Goal: Information Seeking & Learning: Learn about a topic

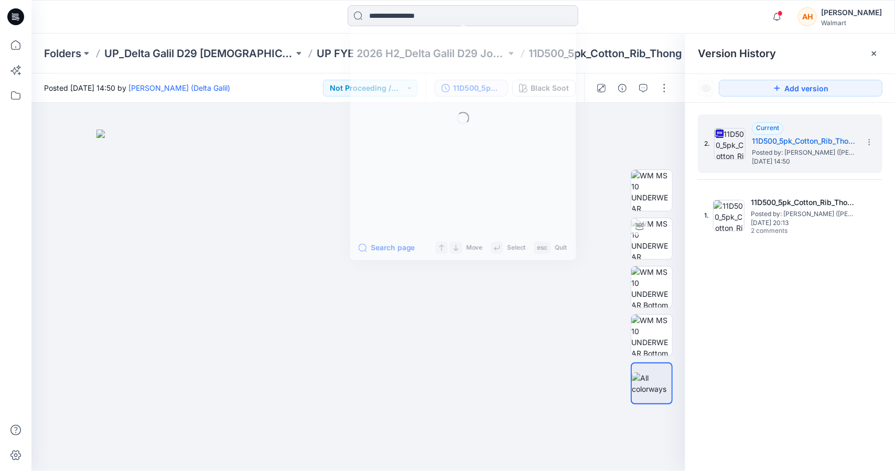
click at [405, 19] on input at bounding box center [463, 15] width 231 height 21
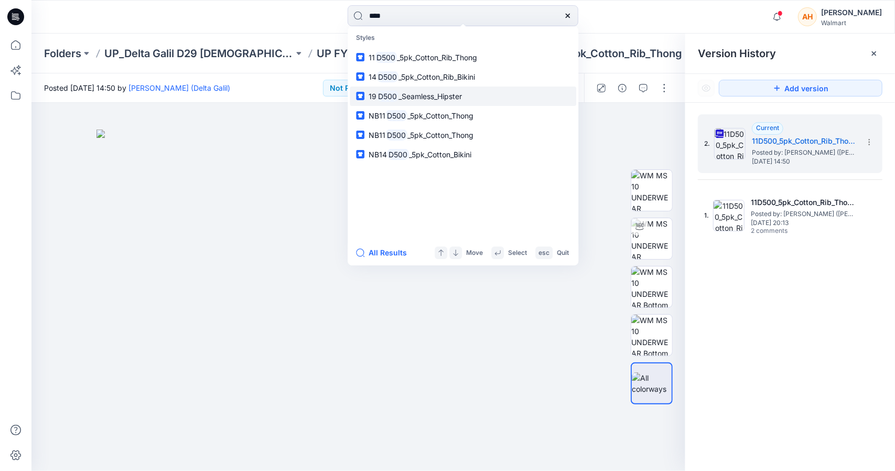
type input "****"
click at [465, 89] on link "19 D500 _Seamless_Hipster" at bounding box center [463, 95] width 226 height 19
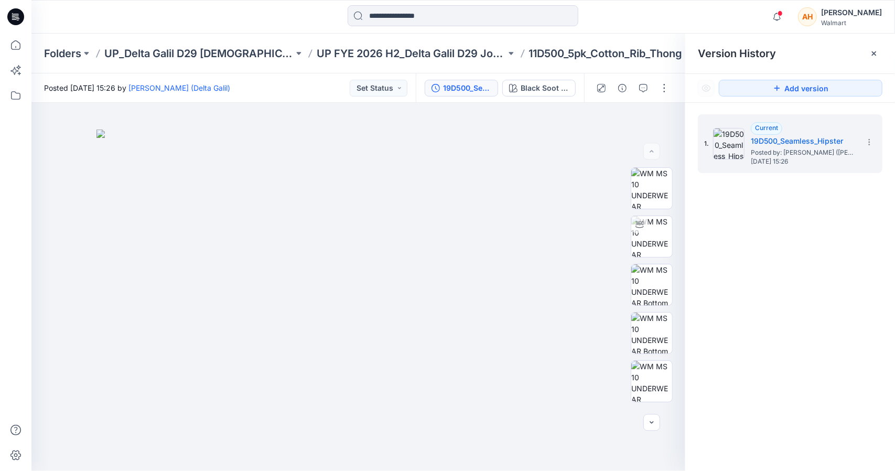
click at [643, 19] on div at bounding box center [462, 16] width 431 height 23
click at [872, 143] on icon at bounding box center [869, 142] width 8 height 8
click at [763, 207] on div "1. Current 19D500_Seamless_Hipster Posted by: [PERSON_NAME] (Delta Galil) [DATE…" at bounding box center [790, 294] width 210 height 383
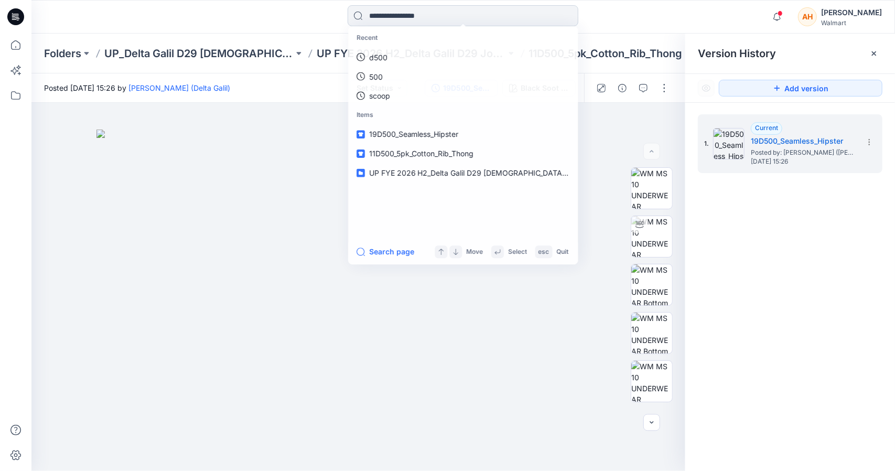
click at [461, 9] on input at bounding box center [463, 15] width 231 height 21
click at [449, 52] on link "d500" at bounding box center [463, 57] width 226 height 19
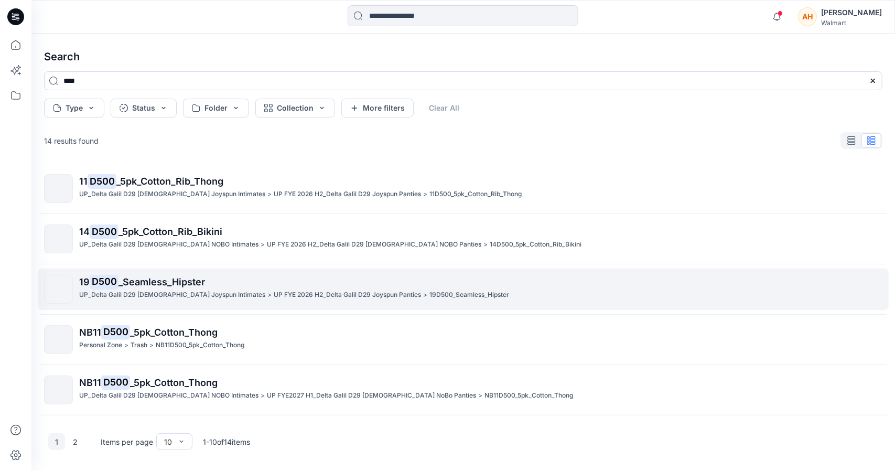
click at [174, 283] on span "_Seamless_Hipster" at bounding box center [161, 281] width 86 height 11
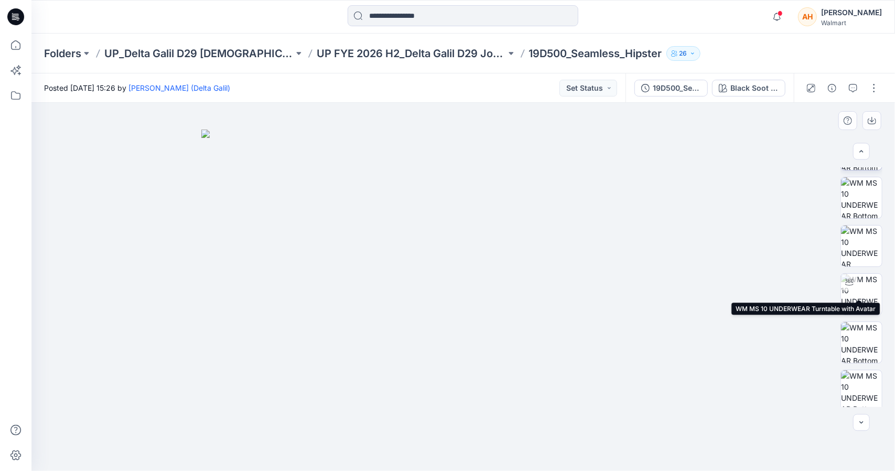
scroll to position [381, 0]
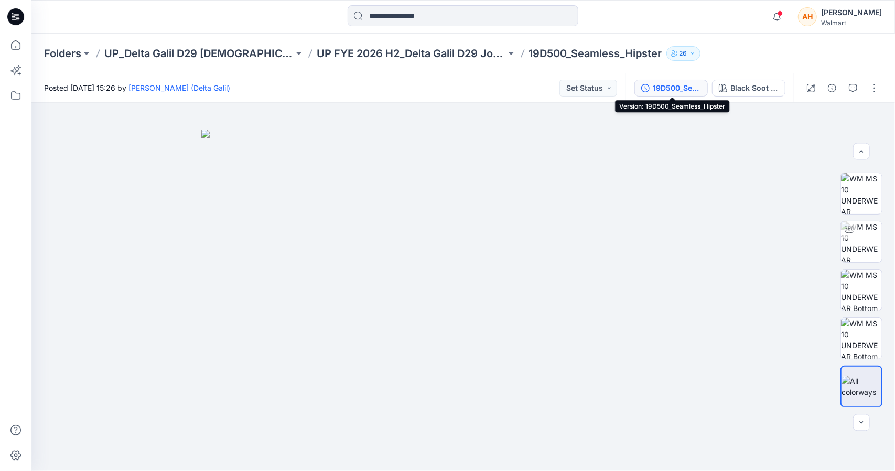
click at [668, 90] on div "19D500_Seamless_Hipster" at bounding box center [677, 88] width 48 height 12
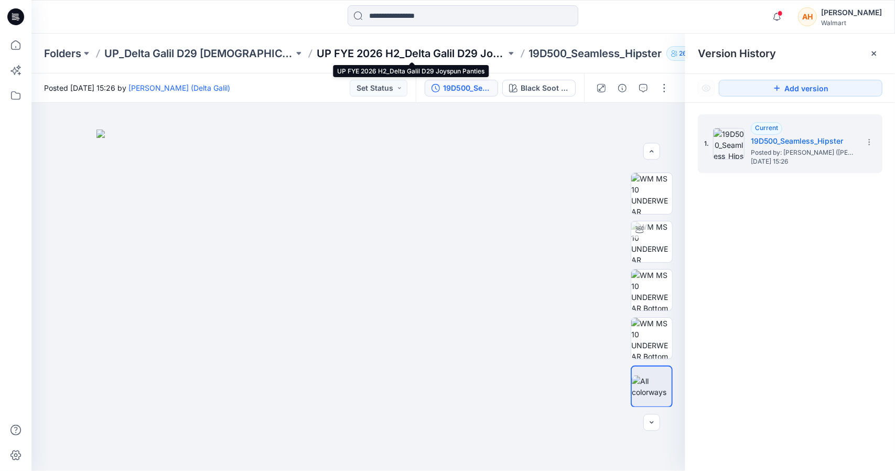
click at [466, 47] on p "UP FYE 2026 H2_Delta Galil D29 Joyspun Panties" at bounding box center [411, 53] width 189 height 15
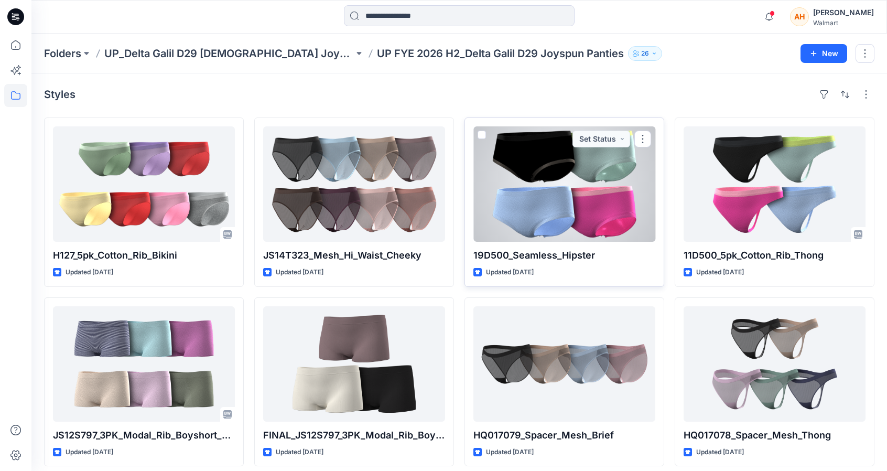
click at [652, 139] on div at bounding box center [564, 183] width 182 height 115
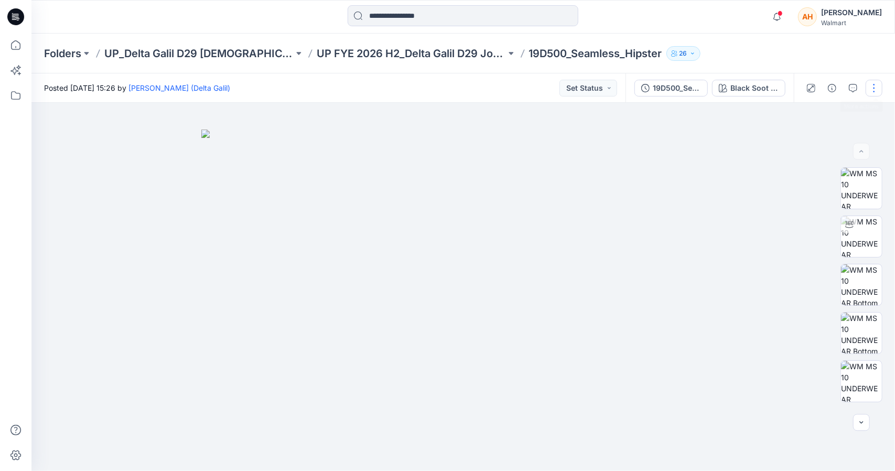
click at [869, 90] on button "button" at bounding box center [873, 88] width 17 height 17
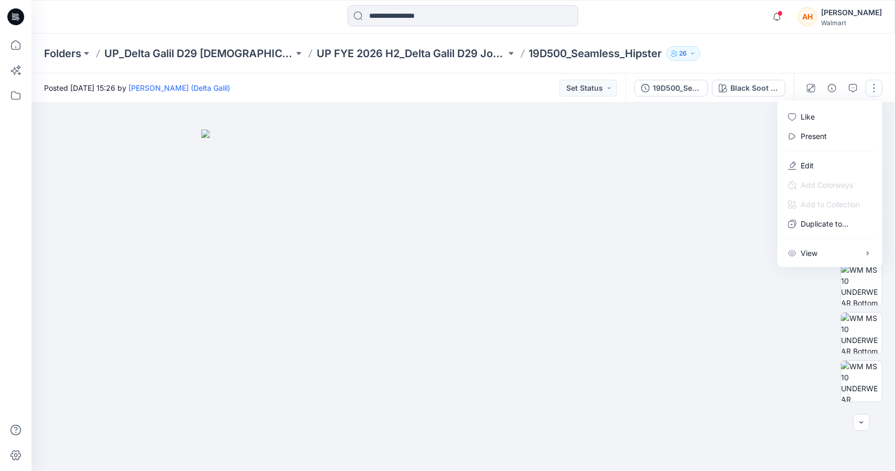
click at [733, 162] on div at bounding box center [462, 287] width 863 height 368
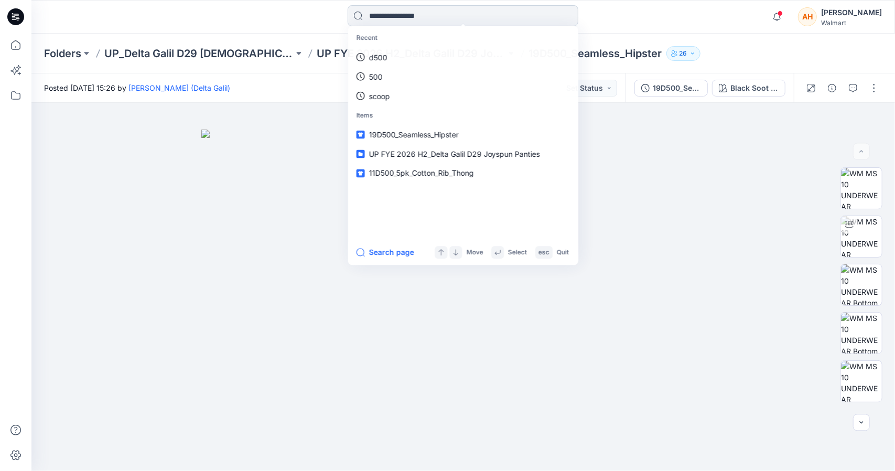
click at [472, 18] on input at bounding box center [463, 15] width 231 height 21
click at [450, 48] on link "d500" at bounding box center [463, 57] width 226 height 19
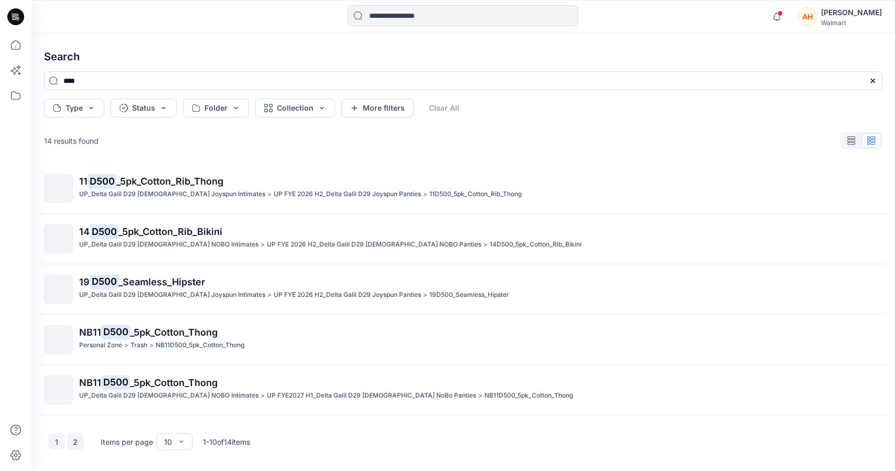
click at [82, 443] on button "2" at bounding box center [75, 441] width 17 height 17
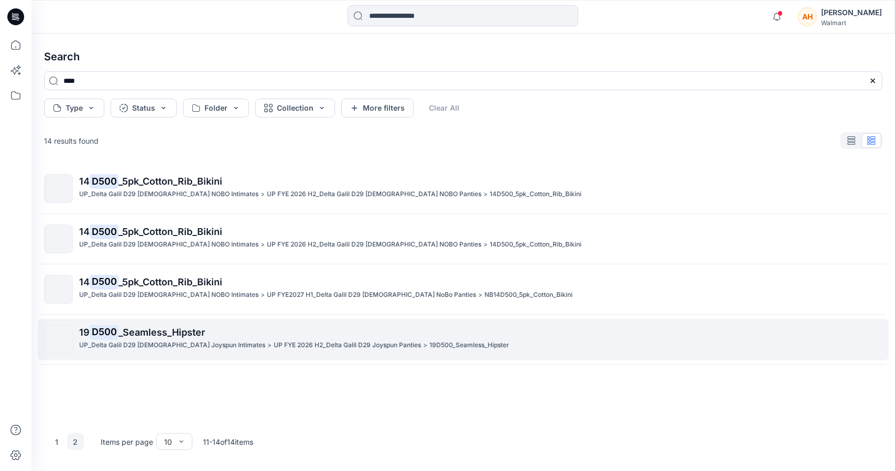
click at [122, 332] on span "_Seamless_Hipster" at bounding box center [161, 332] width 86 height 11
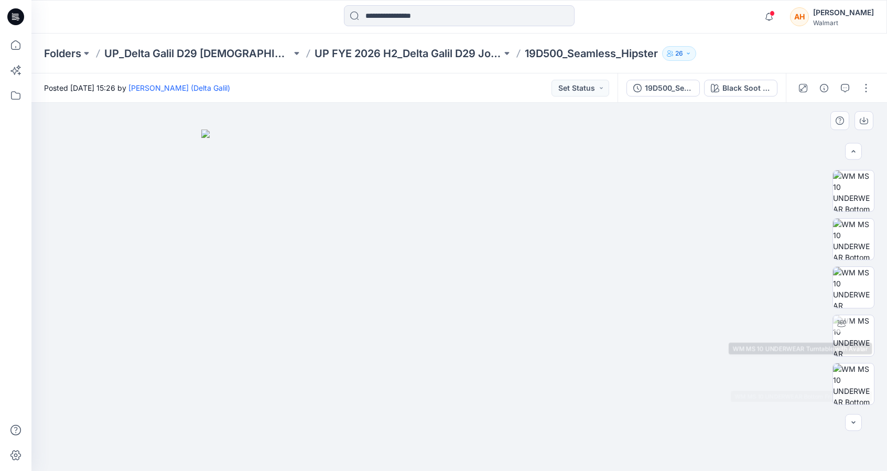
scroll to position [66, 0]
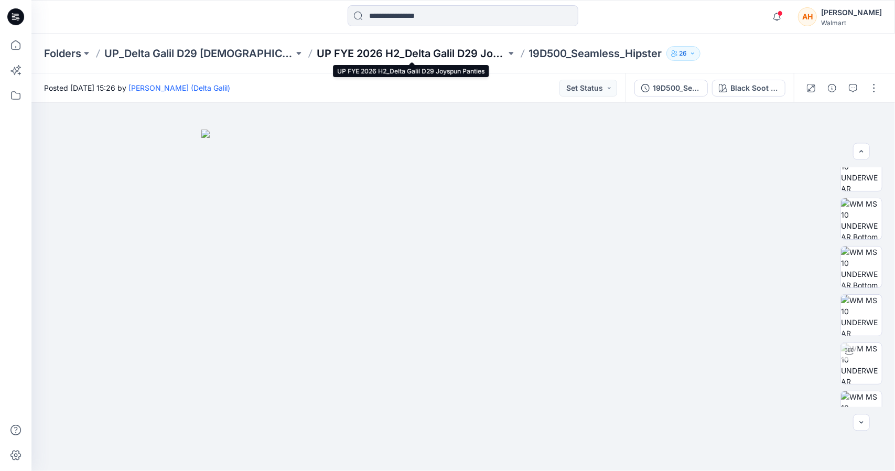
click at [471, 53] on p "UP FYE 2026 H2_Delta Galil D29 Joyspun Panties" at bounding box center [411, 53] width 189 height 15
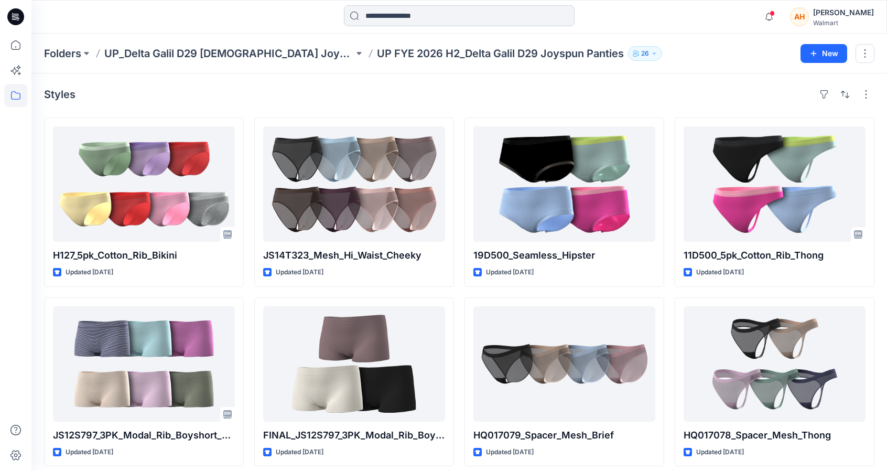
click at [403, 25] on input at bounding box center [459, 15] width 231 height 21
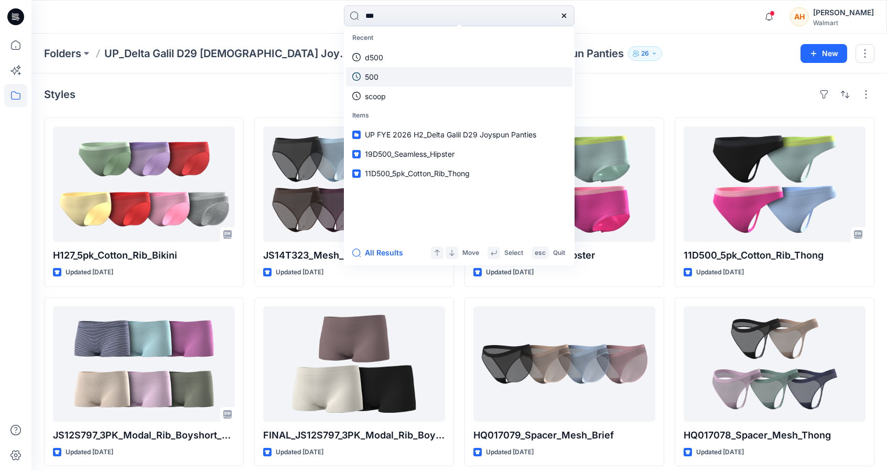
type input "****"
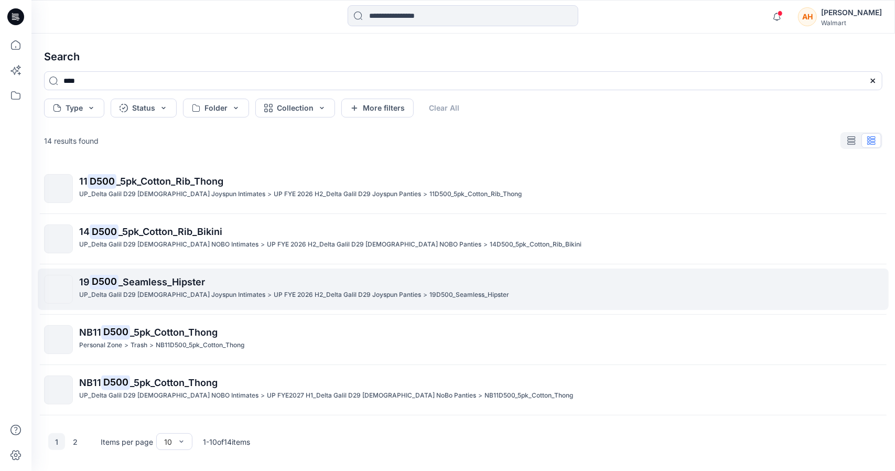
drag, startPoint x: 144, startPoint y: 269, endPoint x: 112, endPoint y: 284, distance: 35.2
click at [112, 284] on mark "D500" at bounding box center [104, 281] width 29 height 15
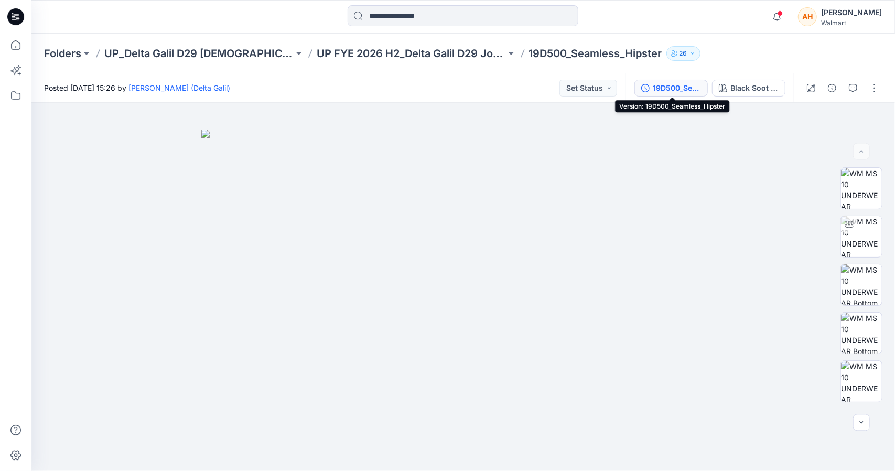
click at [692, 86] on div "19D500_Seamless_Hipster" at bounding box center [677, 88] width 48 height 12
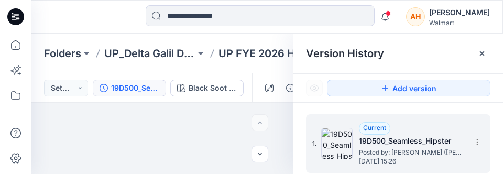
click at [382, 140] on h5 "19D500_Seamless_Hipster" at bounding box center [411, 141] width 105 height 13
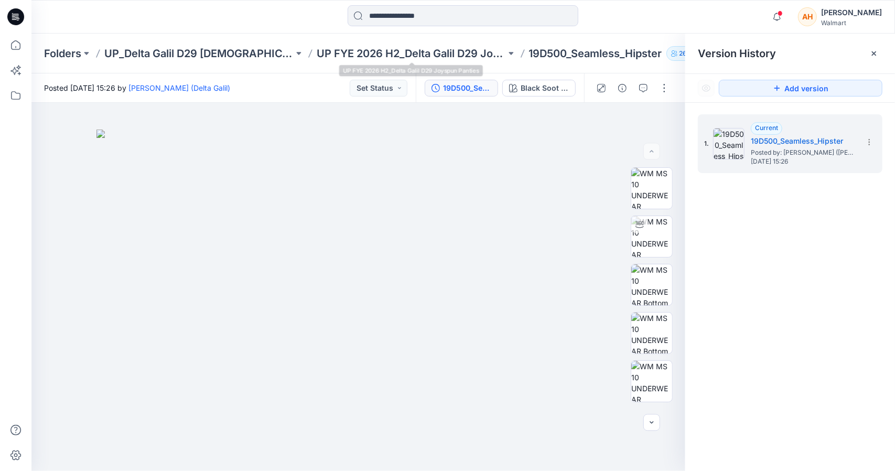
click at [411, 62] on div "Folders UP_Delta Galil D29 [DEMOGRAPHIC_DATA] Joyspun Intimates UP FYE 2026 H2_…" at bounding box center [462, 54] width 863 height 40
click at [406, 51] on p "UP FYE 2026 H2_Delta Galil D29 Joyspun Panties" at bounding box center [411, 53] width 189 height 15
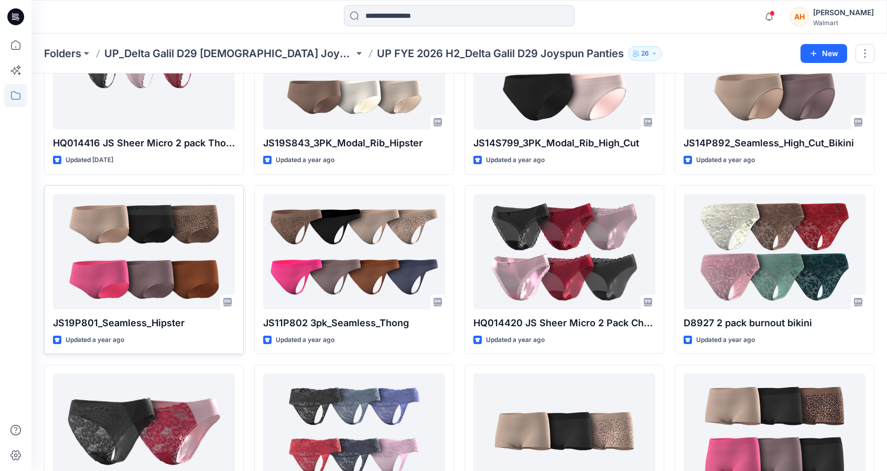
scroll to position [472, 0]
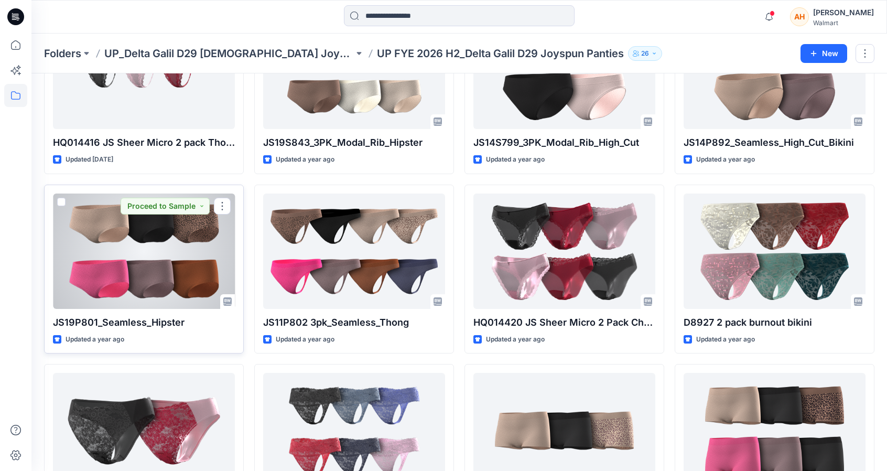
click at [126, 280] on div at bounding box center [144, 250] width 182 height 115
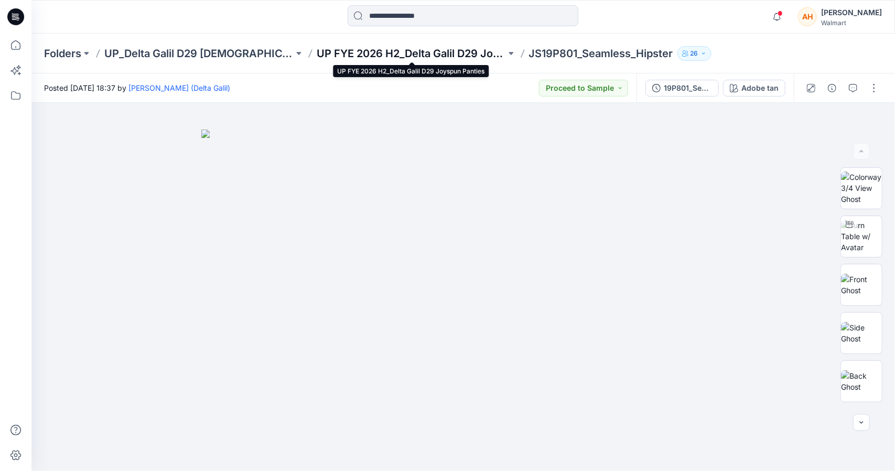
click at [449, 57] on p "UP FYE 2026 H2_Delta Galil D29 Joyspun Panties" at bounding box center [411, 53] width 189 height 15
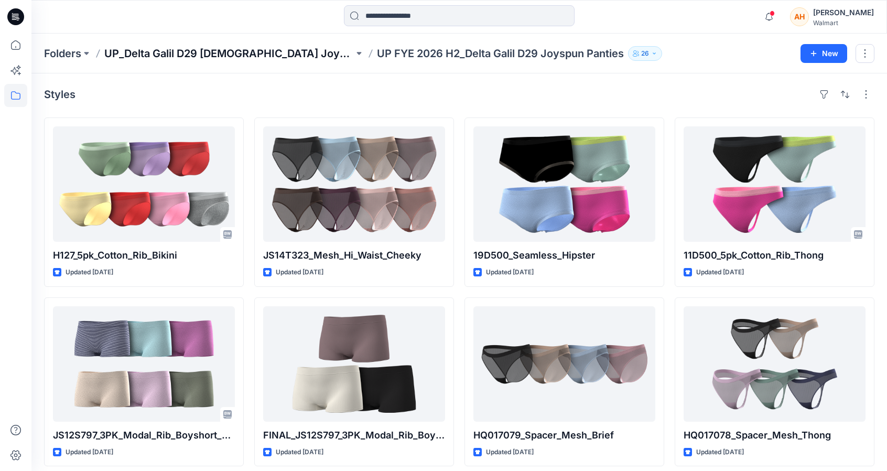
click at [167, 47] on p "UP_Delta Galil D29 [DEMOGRAPHIC_DATA] Joyspun Intimates" at bounding box center [228, 53] width 249 height 15
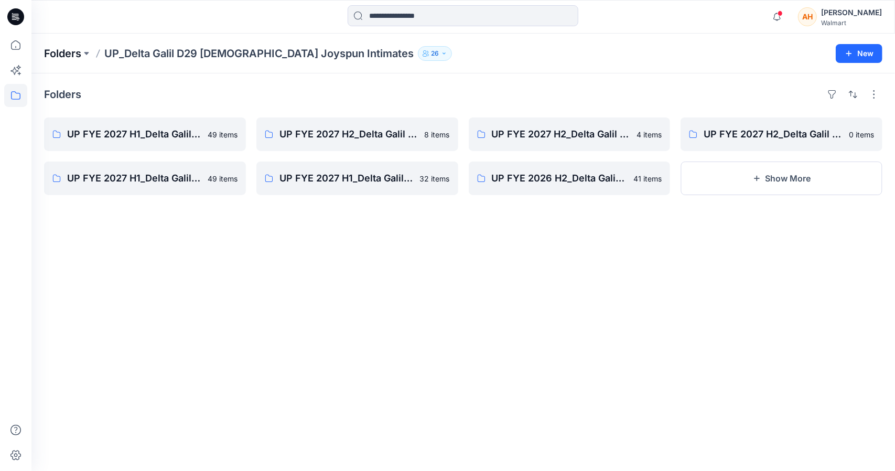
click at [75, 48] on p "Folders" at bounding box center [62, 53] width 37 height 15
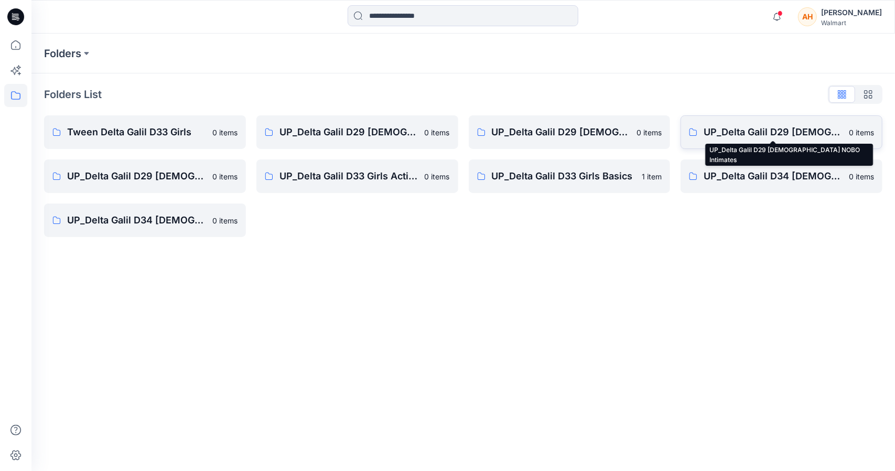
click at [754, 127] on p "UP_Delta Galil D29 [DEMOGRAPHIC_DATA] NOBO Intimates" at bounding box center [772, 132] width 139 height 15
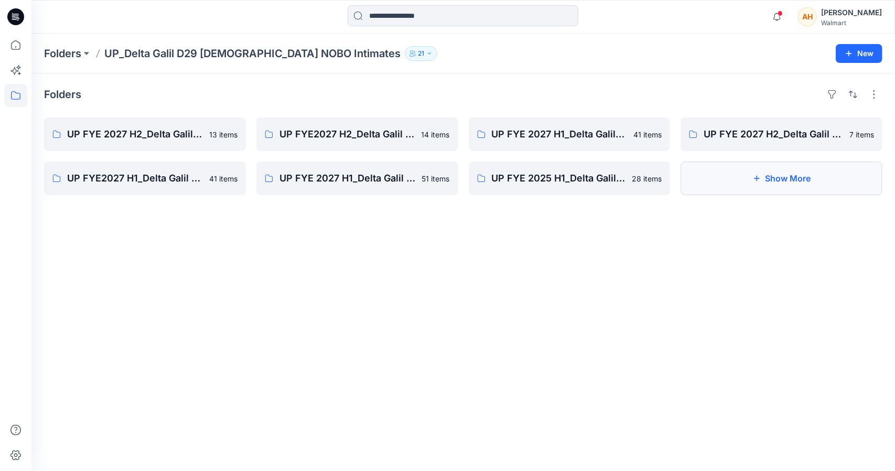
click at [746, 168] on button "Show More" at bounding box center [781, 178] width 202 height 34
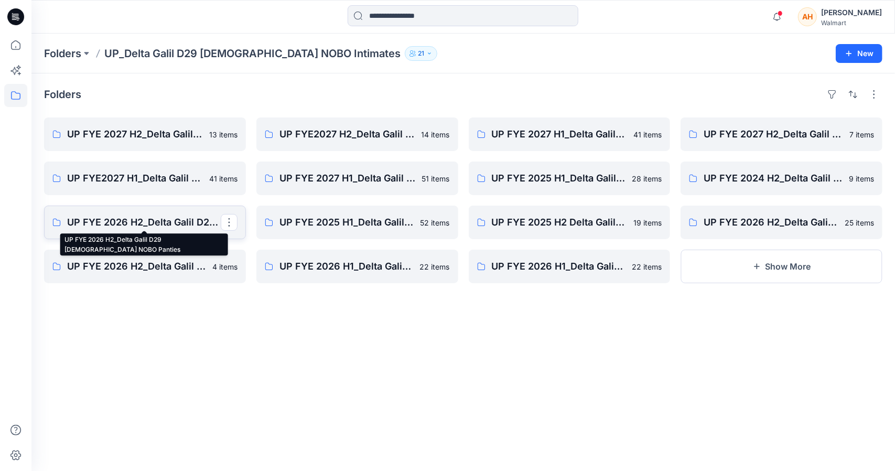
click at [117, 224] on p "UP FYE 2026 H2_Delta Galil D29 [DEMOGRAPHIC_DATA] NOBO Panties" at bounding box center [144, 222] width 154 height 15
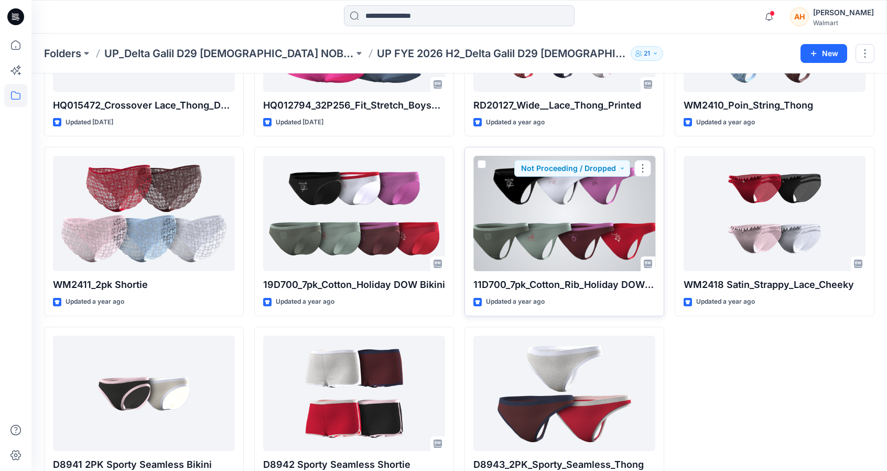
scroll to position [1408, 0]
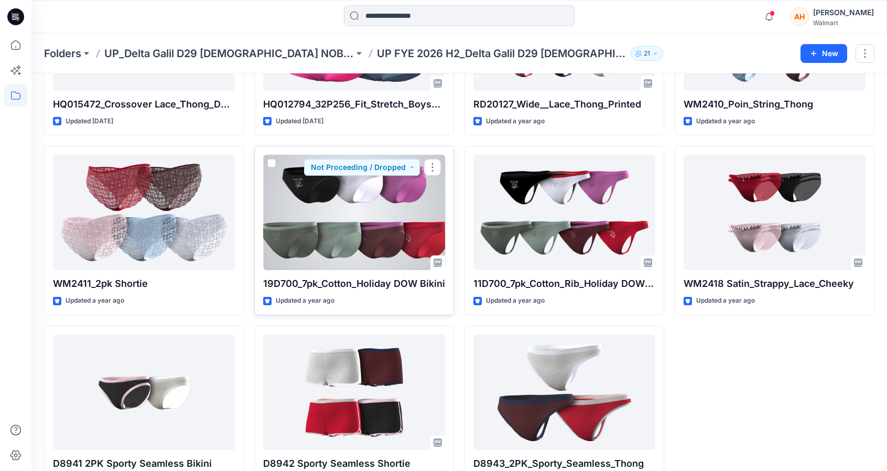
click at [338, 223] on div at bounding box center [354, 212] width 182 height 115
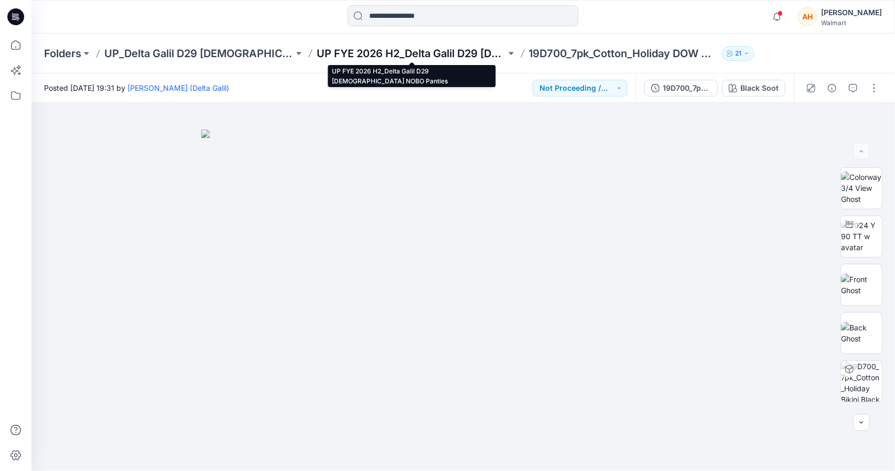
click at [366, 55] on p "UP FYE 2026 H2_Delta Galil D29 [DEMOGRAPHIC_DATA] NOBO Panties" at bounding box center [411, 53] width 189 height 15
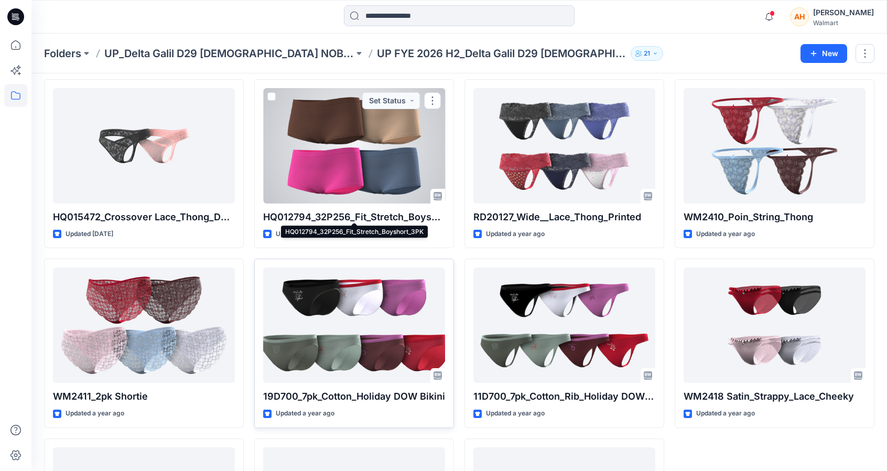
scroll to position [1295, 0]
click at [433, 214] on p "HQ012794_32P256_Fit_Stretch_Boyshort_3PK" at bounding box center [354, 217] width 182 height 15
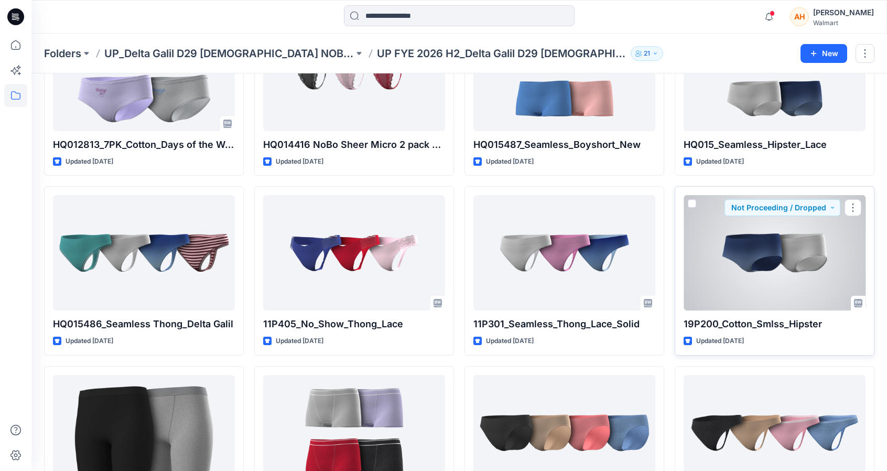
scroll to position [204, 0]
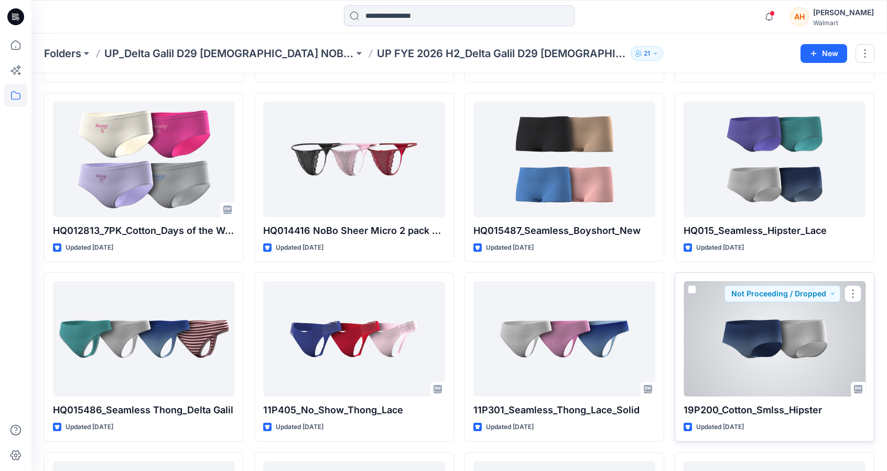
click at [730, 282] on div at bounding box center [774, 338] width 182 height 115
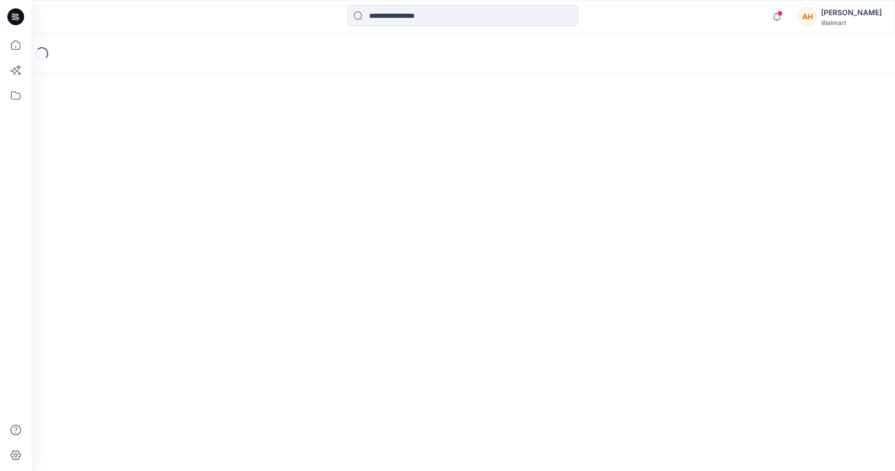
click at [730, 282] on div "Loading..." at bounding box center [462, 252] width 863 height 437
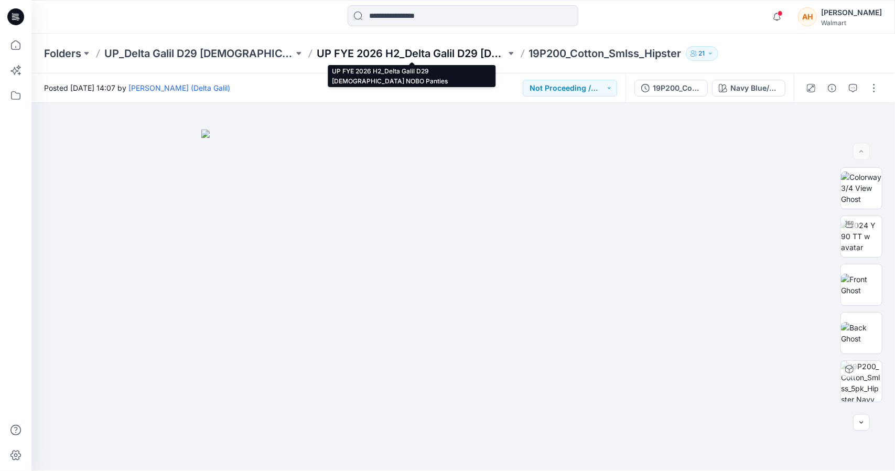
click at [420, 49] on p "UP FYE 2026 H2_Delta Galil D29 [DEMOGRAPHIC_DATA] NOBO Panties" at bounding box center [411, 53] width 189 height 15
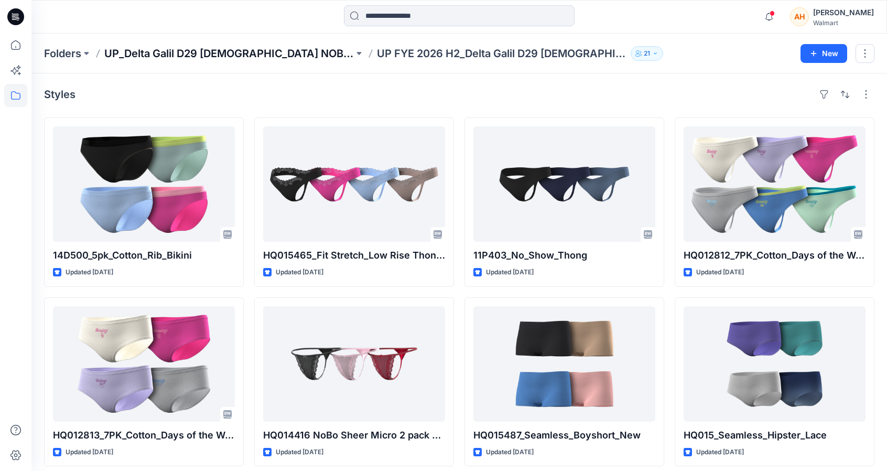
click at [273, 51] on p "UP_Delta Galil D29 [DEMOGRAPHIC_DATA] NOBO Intimates" at bounding box center [228, 53] width 249 height 15
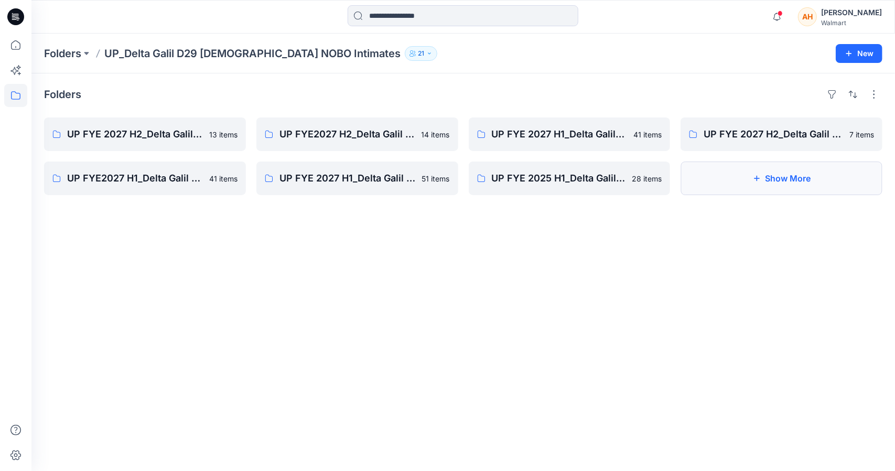
click at [741, 178] on button "Show More" at bounding box center [781, 178] width 202 height 34
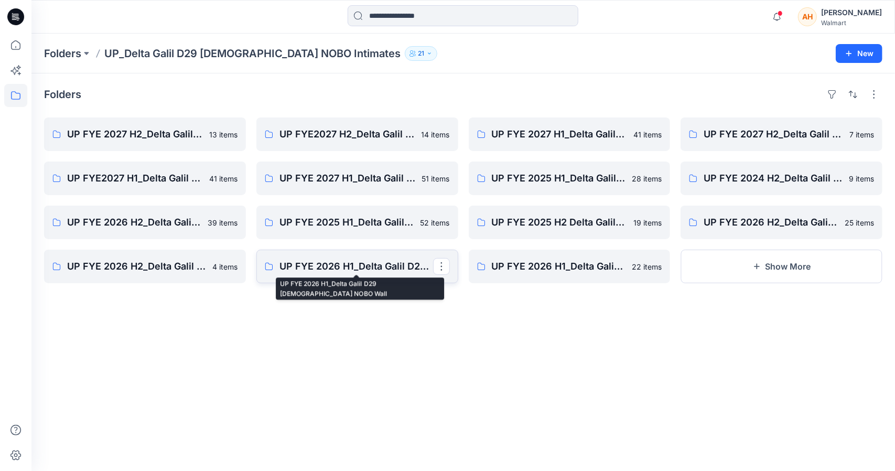
click at [340, 266] on p "UP FYE 2026 H1_Delta Galil D29 [DEMOGRAPHIC_DATA] NOBO Wall" at bounding box center [356, 266] width 154 height 15
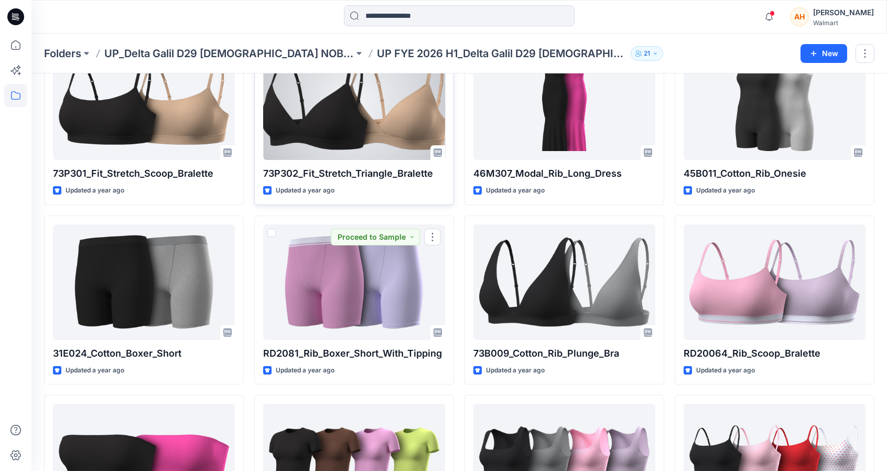
scroll to position [72, 0]
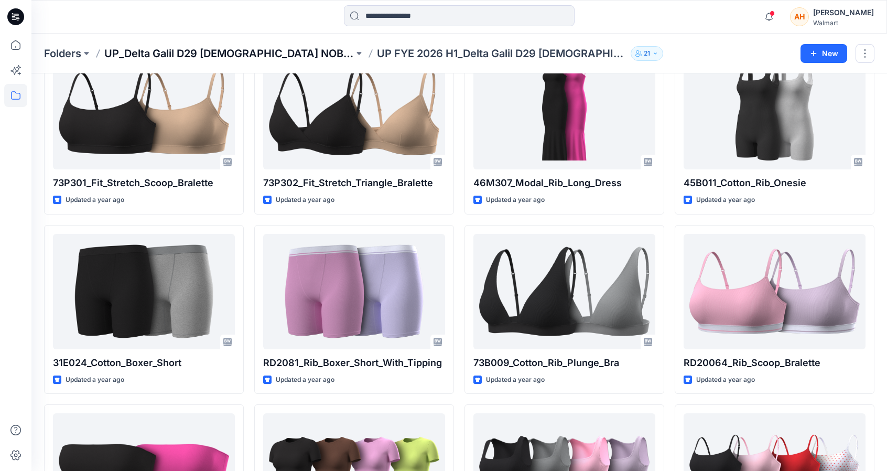
click at [281, 55] on p "UP_Delta Galil D29 [DEMOGRAPHIC_DATA] NOBO Intimates" at bounding box center [228, 53] width 249 height 15
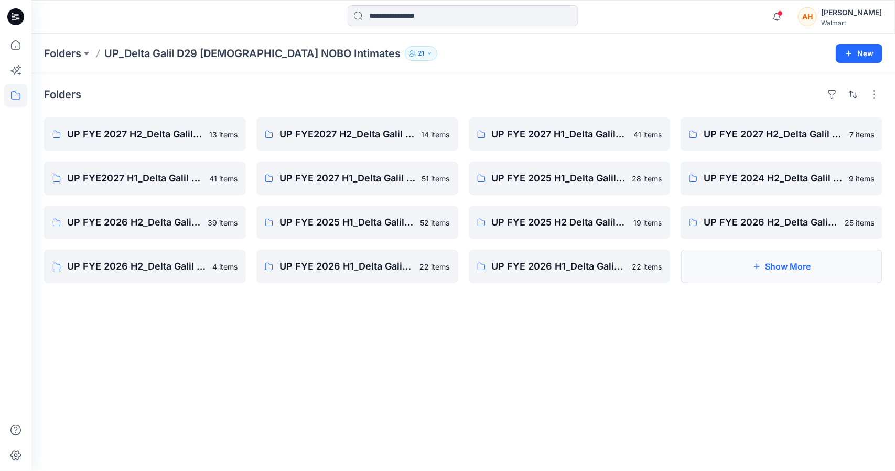
click at [717, 270] on button "Show More" at bounding box center [781, 266] width 202 height 34
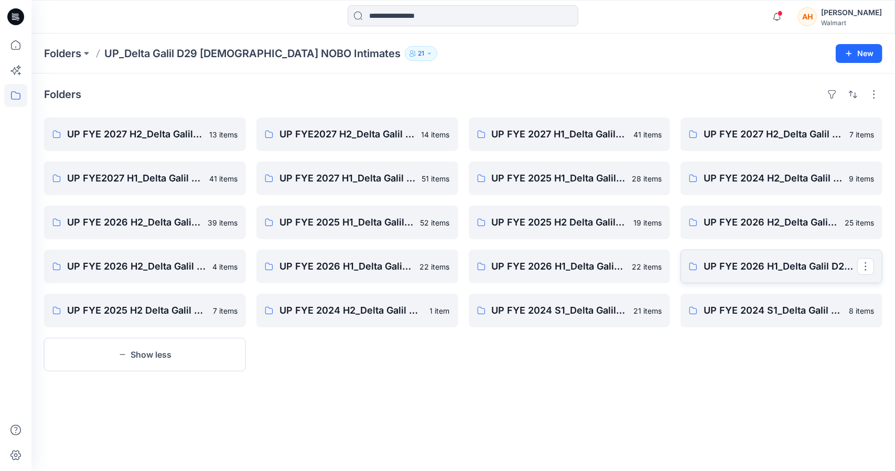
click at [714, 270] on p "UP FYE 2026 H1_Delta Galil D29 [DEMOGRAPHIC_DATA] NOBO Panties" at bounding box center [780, 266] width 154 height 15
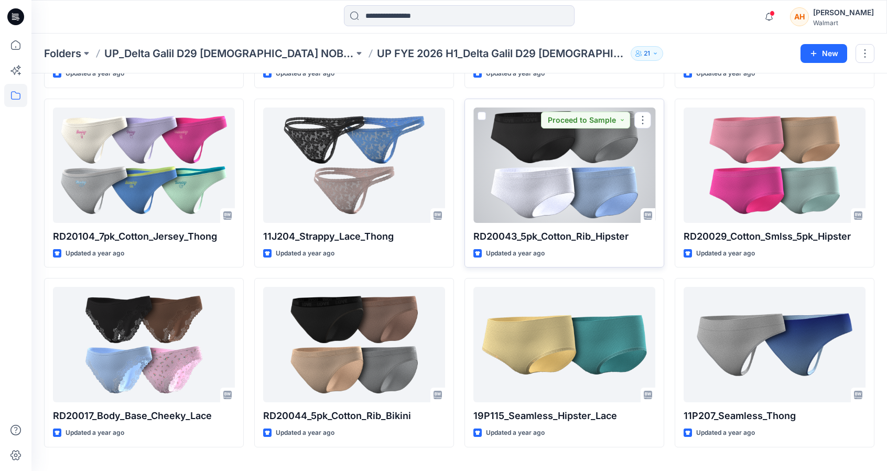
scroll to position [199, 0]
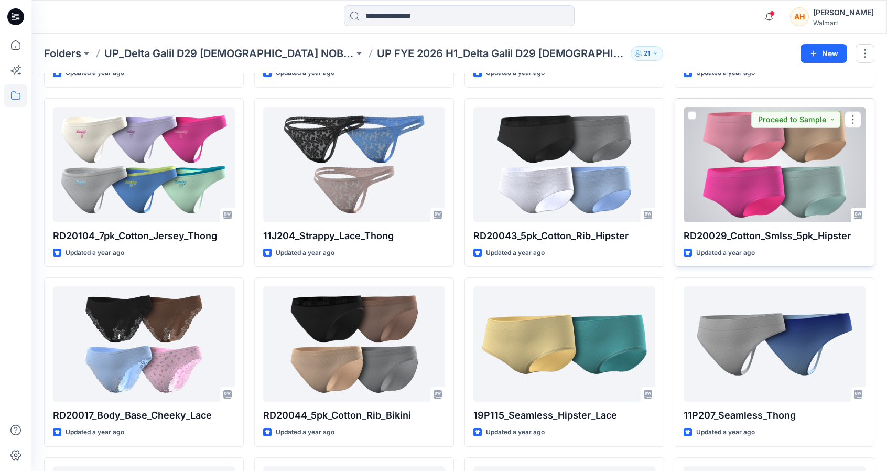
click at [697, 180] on div at bounding box center [774, 164] width 182 height 115
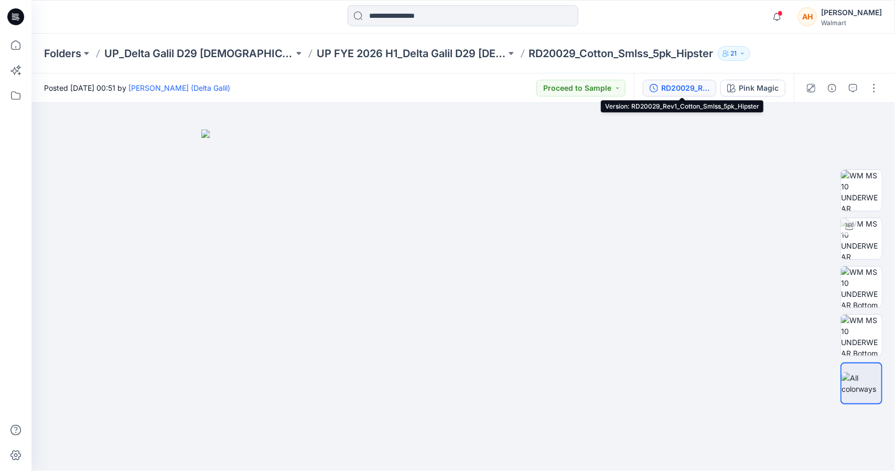
click at [667, 81] on button "RD20029_Rev1_Cotton_Smlss_5pk_Hipster" at bounding box center [679, 88] width 73 height 17
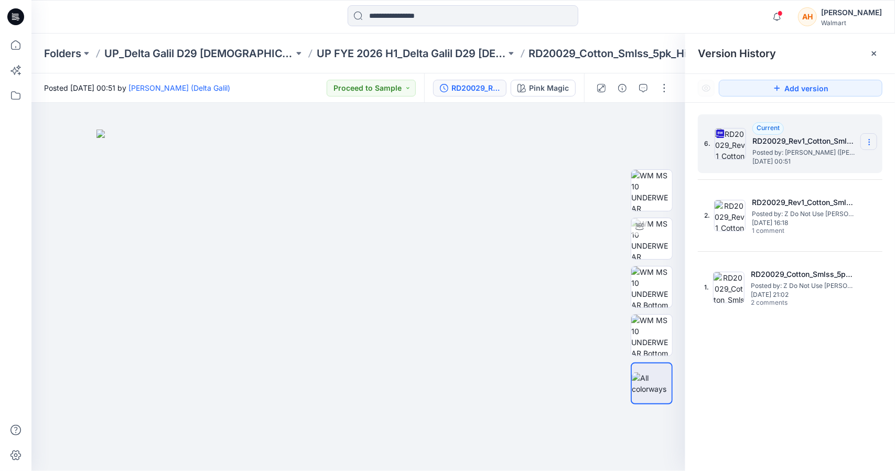
click at [870, 140] on icon at bounding box center [869, 142] width 8 height 8
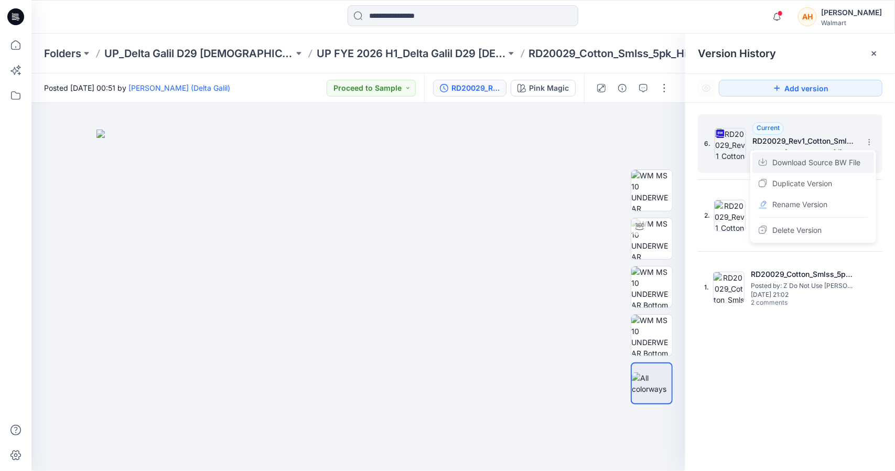
click at [824, 159] on span "Download Source BW File" at bounding box center [816, 162] width 88 height 13
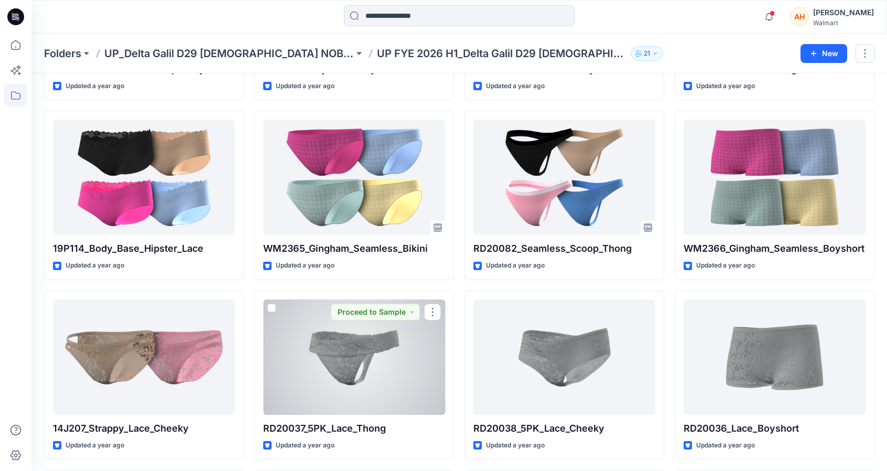
scroll to position [1087, 0]
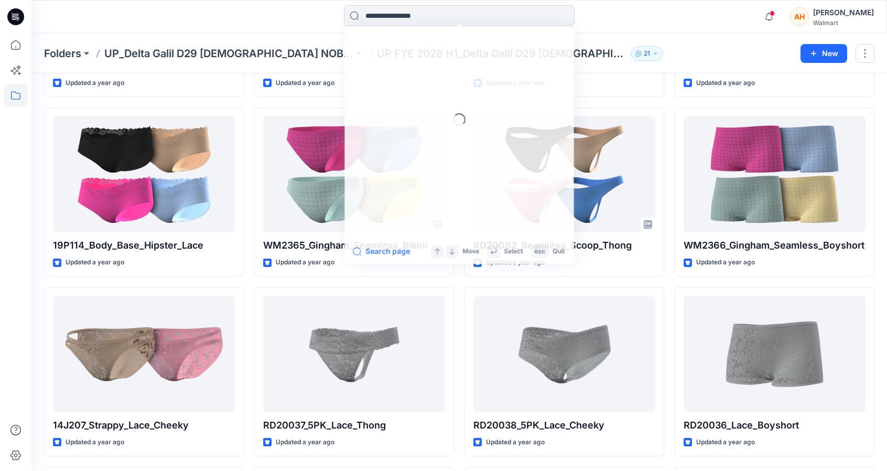
click at [393, 23] on input at bounding box center [459, 15] width 231 height 21
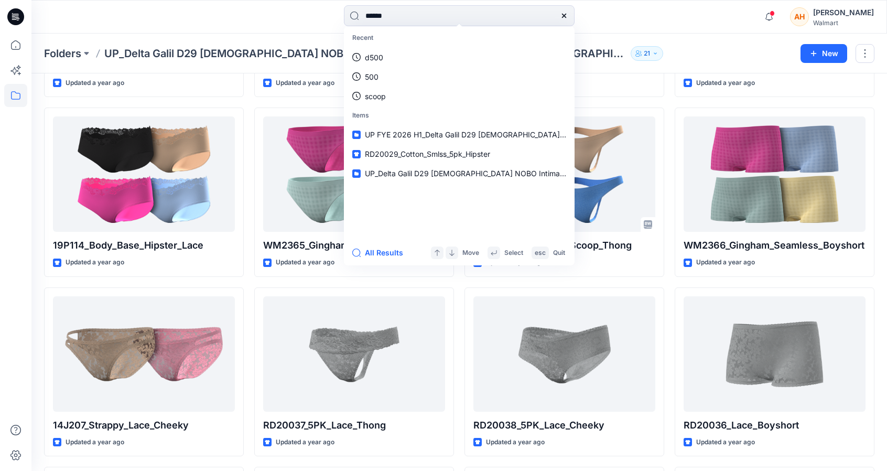
type input "*******"
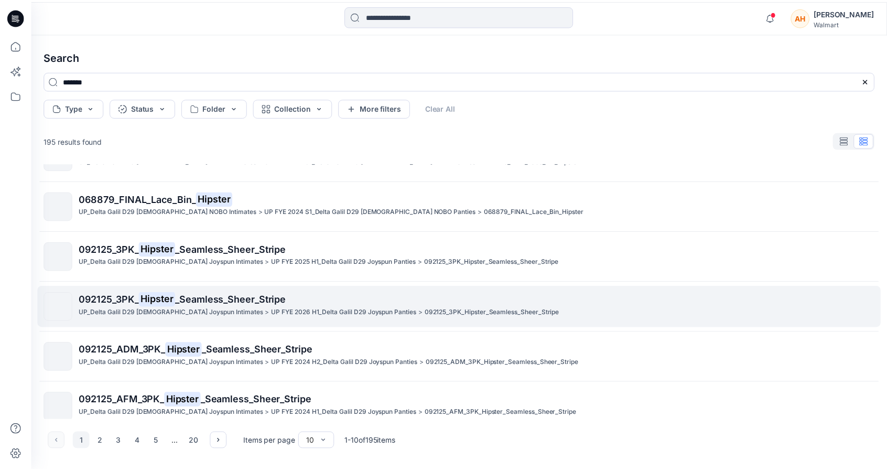
scroll to position [244, 0]
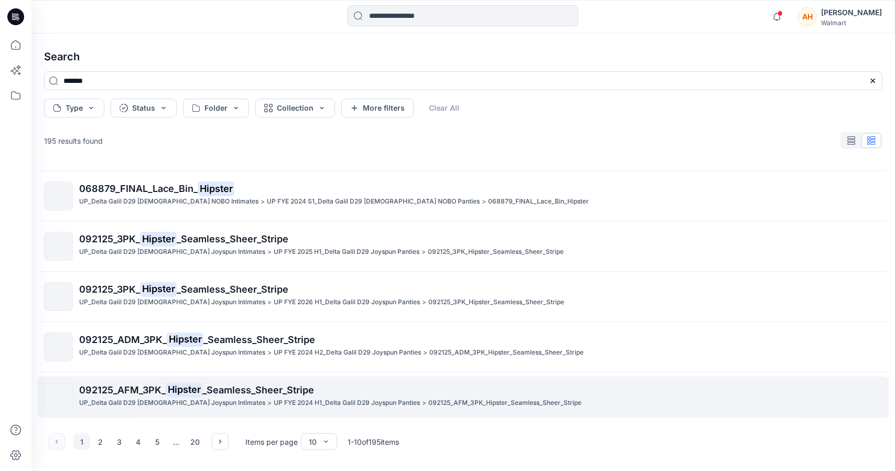
click at [154, 391] on span "092125_AFM_3PK_" at bounding box center [122, 389] width 86 height 11
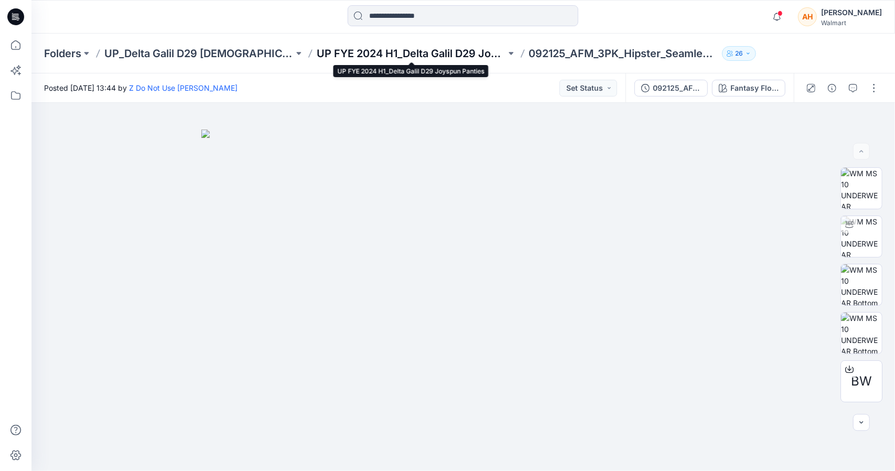
click at [407, 54] on p "UP FYE 2024 H1_Delta Galil D29 Joyspun Panties" at bounding box center [411, 53] width 189 height 15
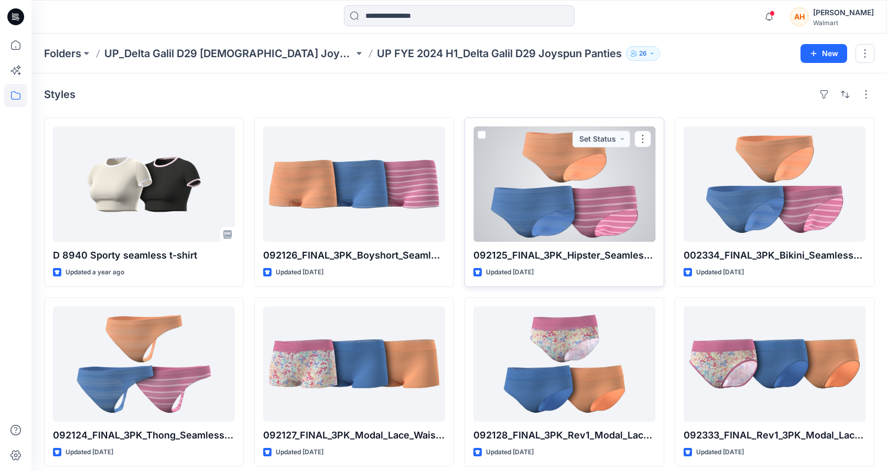
click at [522, 196] on div at bounding box center [564, 183] width 182 height 115
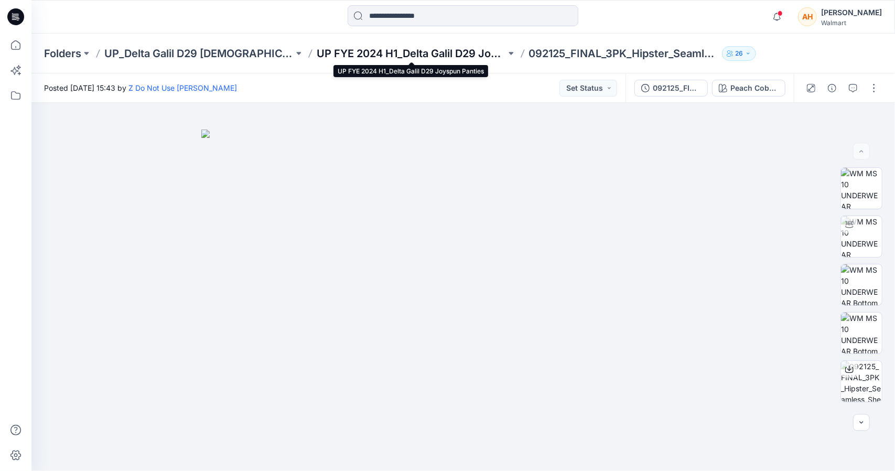
click at [440, 54] on p "UP FYE 2024 H1_Delta Galil D29 Joyspun Panties" at bounding box center [411, 53] width 189 height 15
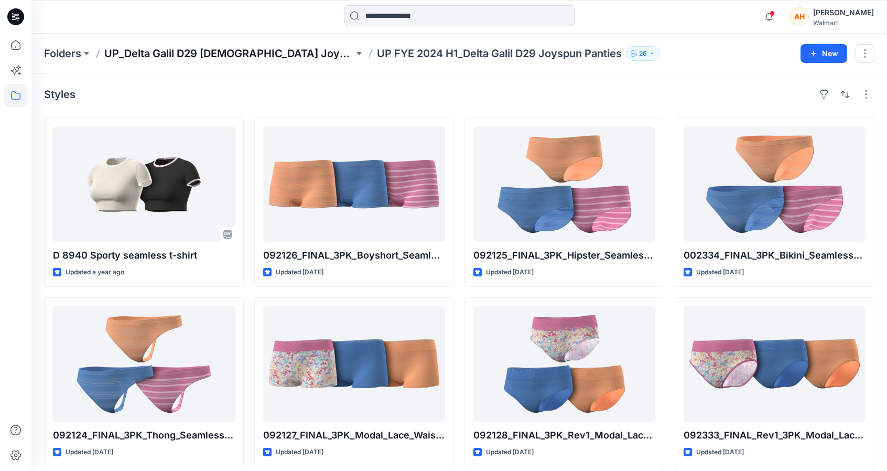
click at [290, 54] on p "UP_Delta Galil D29 [DEMOGRAPHIC_DATA] Joyspun Intimates" at bounding box center [228, 53] width 249 height 15
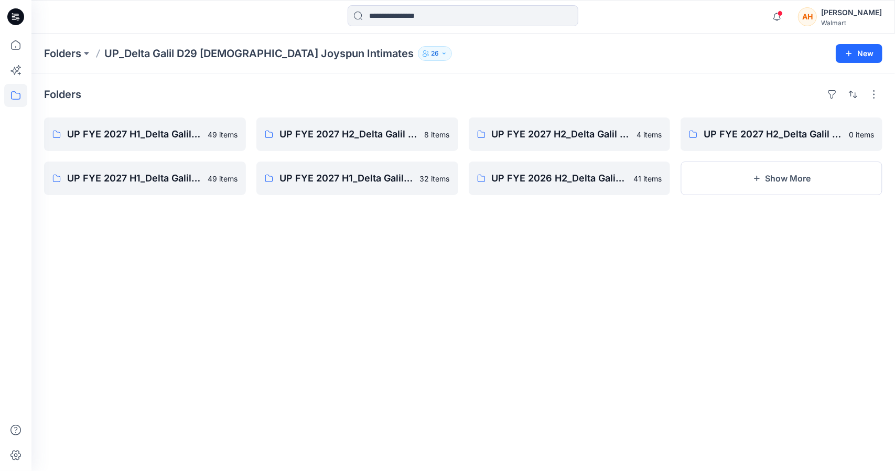
click at [799, 261] on div "Folders UP FYE 2027 H1_Delta Galil D29 Joyspun Panties 49 items UP FYE 2027 H1_…" at bounding box center [462, 271] width 863 height 397
click at [378, 140] on p "UP FYE 2027 H2_Delta Galil D29 Joyspun Panties" at bounding box center [356, 134] width 154 height 15
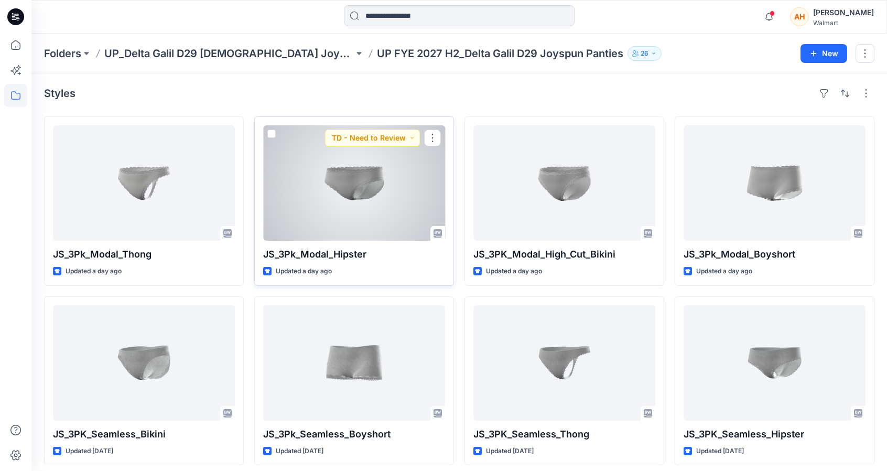
scroll to position [7, 0]
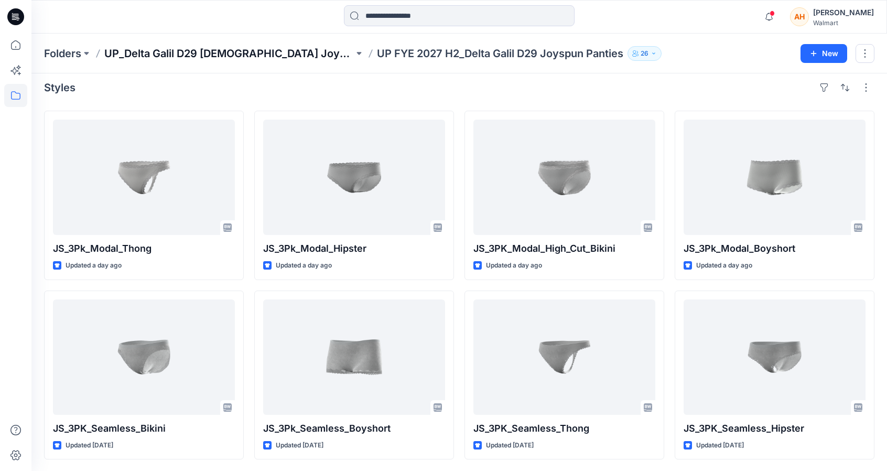
click at [294, 57] on p "UP_Delta Galil D29 [DEMOGRAPHIC_DATA] Joyspun Intimates" at bounding box center [228, 53] width 249 height 15
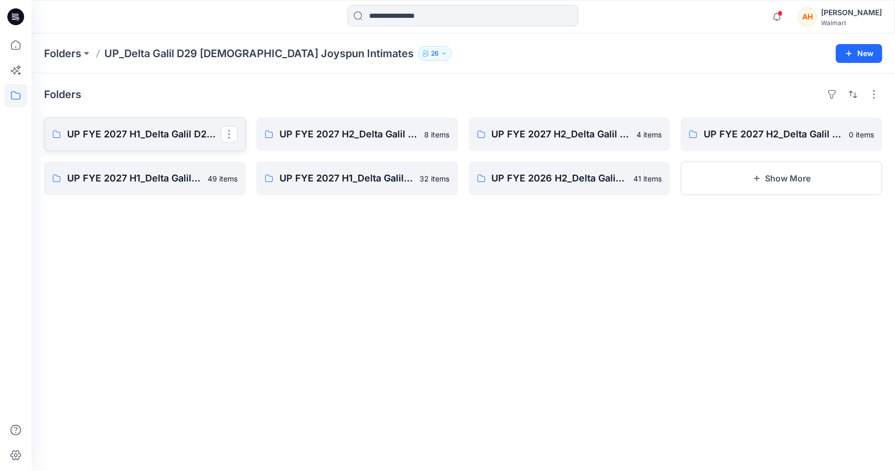
click at [186, 148] on link "UP FYE 2027 H1_Delta Galil D29 Joyspun Panties" at bounding box center [145, 134] width 202 height 34
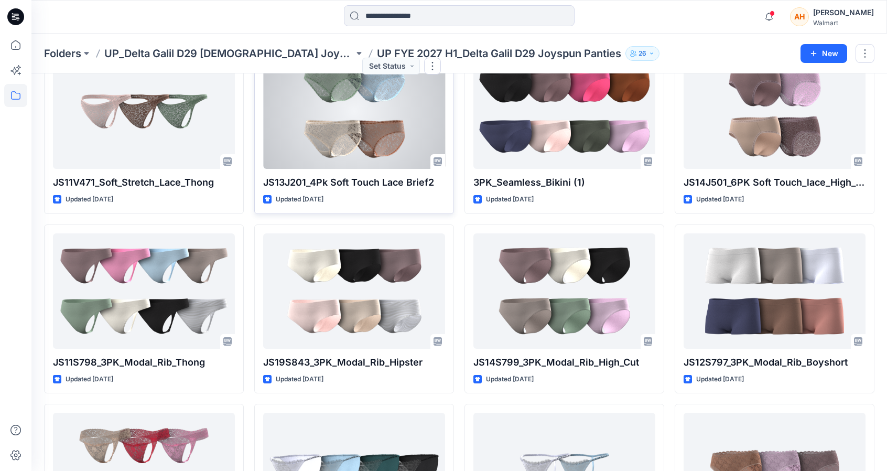
scroll to position [74, 0]
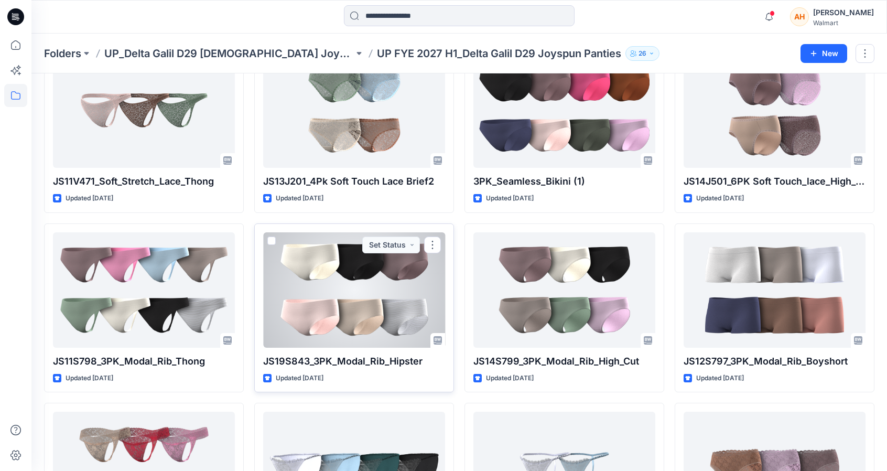
click at [307, 296] on div at bounding box center [354, 289] width 182 height 115
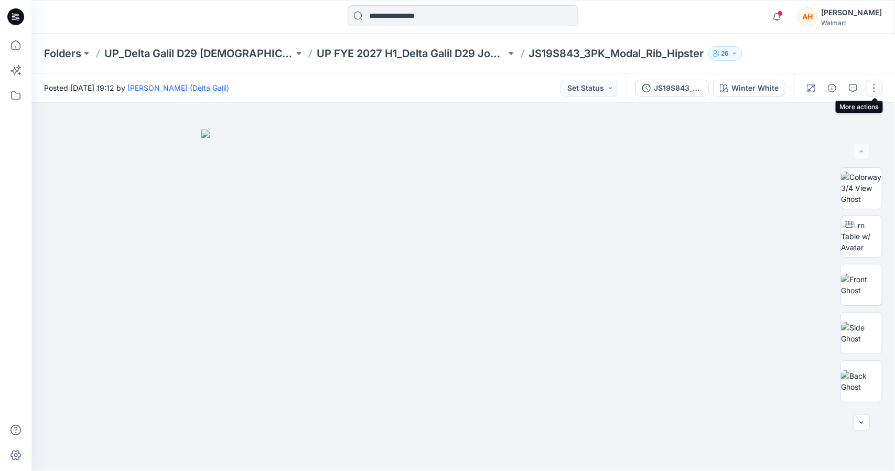
drag, startPoint x: 868, startPoint y: 101, endPoint x: 875, endPoint y: 88, distance: 15.0
click at [875, 88] on div at bounding box center [842, 87] width 97 height 29
click at [680, 83] on div "JS19S843_3PK_Modal_Rib_Hipster" at bounding box center [678, 88] width 48 height 12
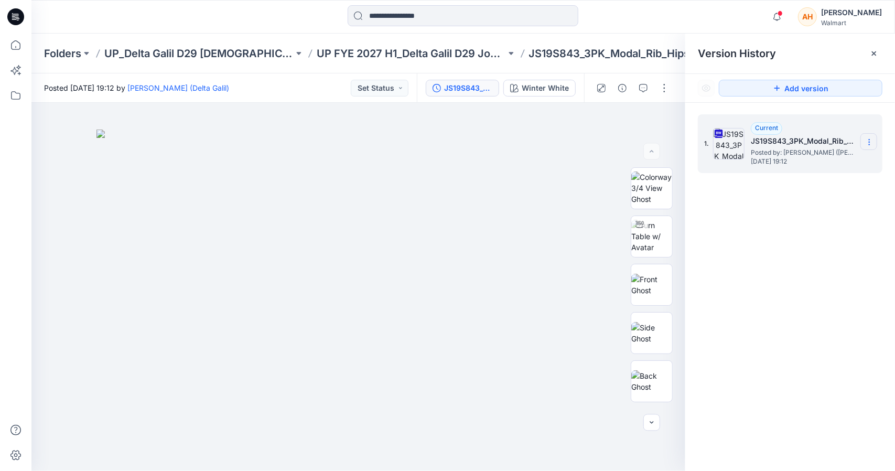
click at [871, 142] on icon at bounding box center [869, 142] width 8 height 8
click at [821, 162] on span "Download Source BW File" at bounding box center [816, 162] width 88 height 13
click at [386, 54] on p "UP FYE 2027 H1_Delta Galil D29 Joyspun Panties" at bounding box center [411, 53] width 189 height 15
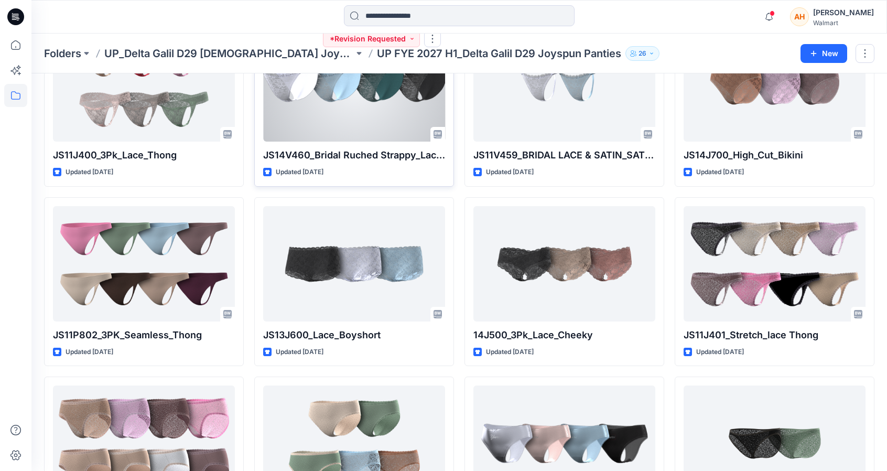
scroll to position [460, 0]
